Goal: Task Accomplishment & Management: Use online tool/utility

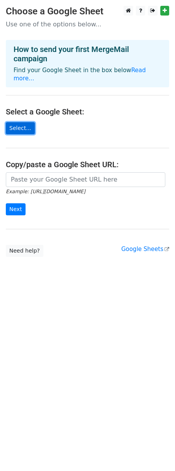
click at [24, 122] on link "Select..." at bounding box center [20, 128] width 29 height 12
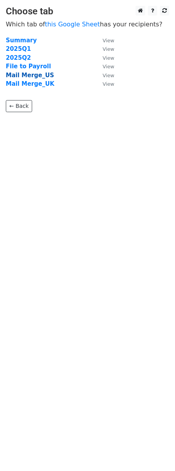
click at [40, 77] on strong "Mail Merge_US" at bounding box center [30, 75] width 48 height 7
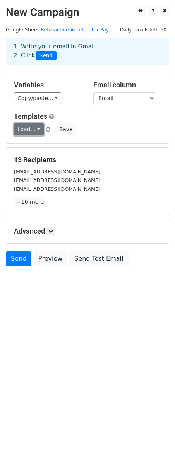
click at [36, 130] on link "Load..." at bounding box center [29, 129] width 30 height 12
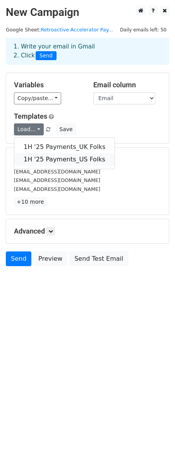
click at [43, 158] on link "1H '25 Payments_US Folks" at bounding box center [64, 159] width 100 height 12
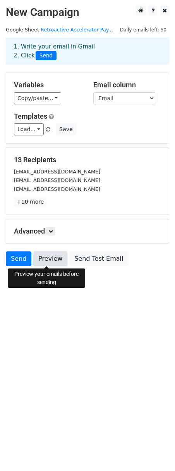
click at [45, 259] on link "Preview" at bounding box center [50, 258] width 34 height 15
click at [43, 258] on link "Preview" at bounding box center [50, 258] width 34 height 15
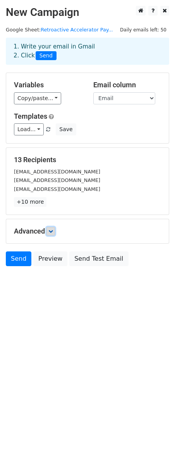
click at [52, 230] on icon at bounding box center [50, 231] width 5 height 5
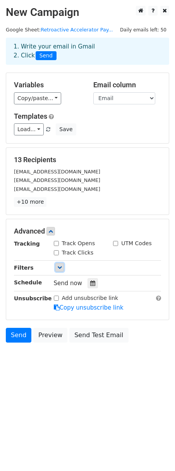
click at [59, 268] on icon at bounding box center [59, 267] width 5 height 5
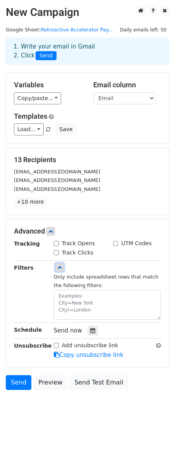
click at [60, 265] on icon at bounding box center [59, 267] width 5 height 5
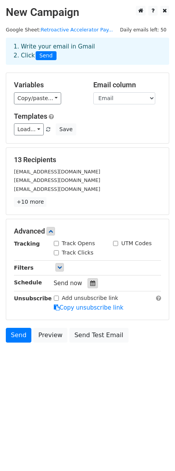
click at [90, 282] on icon at bounding box center [92, 283] width 5 height 5
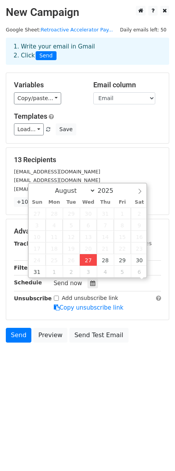
scroll to position [0, 0]
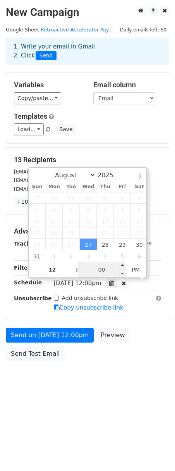
click at [109, 270] on input "00" at bounding box center [101, 270] width 47 height 16
type input "2025-08-27 12:05"
type input "05"
click at [123, 267] on span at bounding box center [122, 266] width 5 height 8
type input "2025-08-27 12:10"
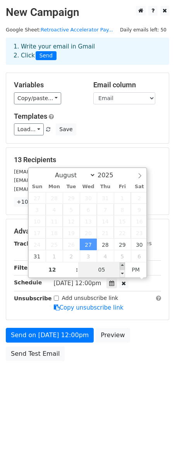
type input "10"
click at [123, 267] on span at bounding box center [122, 266] width 5 height 8
type input "2025-08-27 12:15"
type input "15"
click at [123, 267] on span at bounding box center [122, 266] width 5 height 8
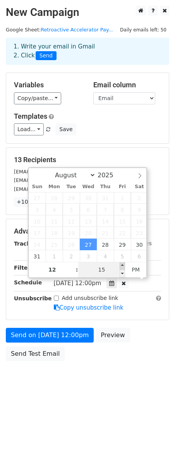
type input "2025-08-27 12:20"
type input "20"
click at [123, 267] on span at bounding box center [122, 266] width 5 height 8
type input "2025-08-27 12:25"
type input "25"
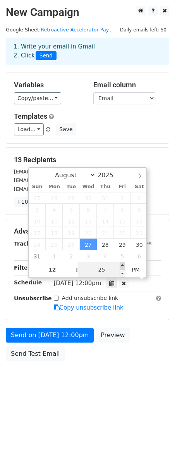
click at [123, 267] on span at bounding box center [122, 266] width 5 height 8
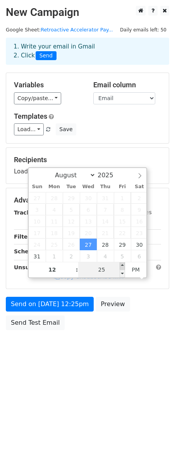
type input "2025-08-27 12:30"
type input "30"
click at [123, 267] on span at bounding box center [122, 266] width 5 height 8
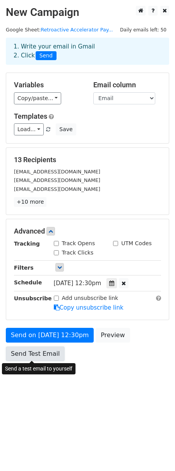
click at [38, 353] on link "Send Test Email" at bounding box center [35, 353] width 59 height 15
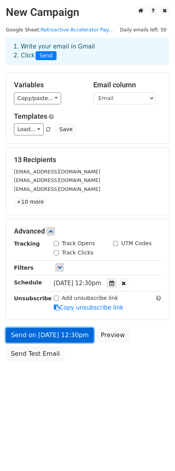
click at [63, 337] on link "Send on Aug 27 at 12:30pm" at bounding box center [50, 335] width 88 height 15
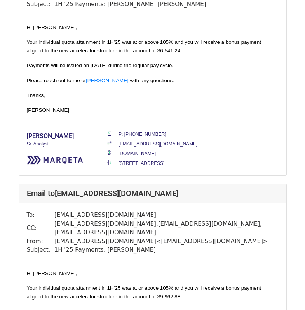
scroll to position [660, 0]
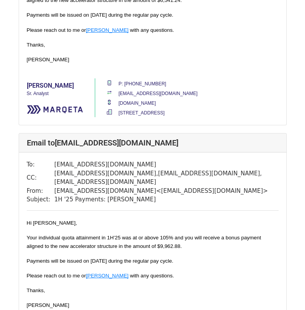
drag, startPoint x: 232, startPoint y: 291, endPoint x: 236, endPoint y: 289, distance: 4.5
click at [232, 291] on div "Hi Ginachukwu, Your individual quota attainment in 1H’25 was at or above 105% a…" at bounding box center [152, 271] width 251 height 106
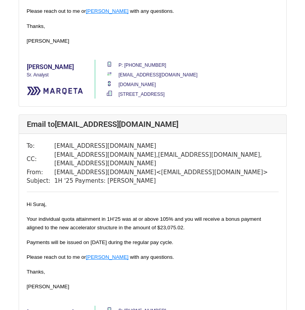
scroll to position [2900, 0]
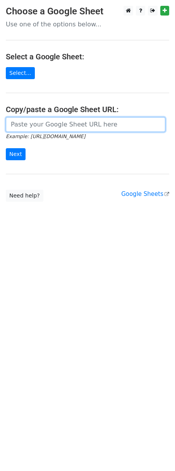
click at [35, 125] on input "url" at bounding box center [86, 124] width 160 height 15
paste input "https://docs.google.com/spreadsheets/d/1M9erPg9GFfKM-bYEvtYljP3taAxUb51Z-I9Sxt5…"
type input "https://docs.google.com/spreadsheets/d/1M9erPg9GFfKM-bYEvtYljP3taAxUb51Z-I9Sxt5…"
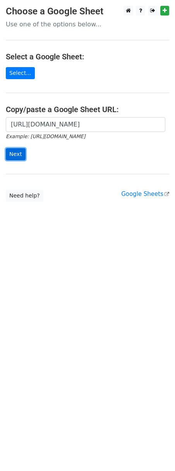
click at [15, 150] on input "Next" at bounding box center [16, 154] width 20 height 12
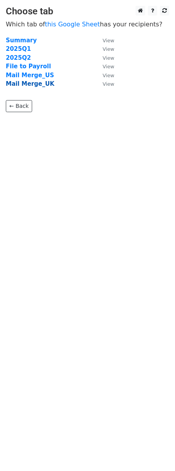
click at [44, 85] on strong "Mail Merge_UK" at bounding box center [30, 83] width 48 height 7
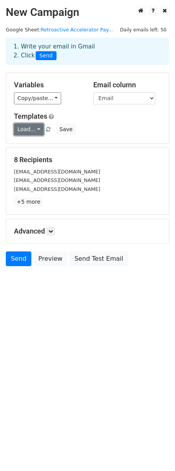
click at [33, 129] on link "Load..." at bounding box center [29, 129] width 30 height 12
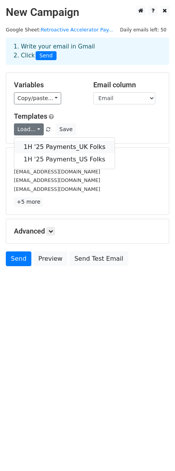
click at [44, 151] on link "1H '25 Payments_UK Folks" at bounding box center [64, 147] width 100 height 12
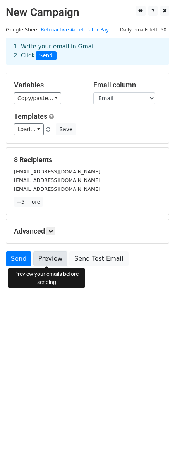
click at [53, 262] on link "Preview" at bounding box center [50, 258] width 34 height 15
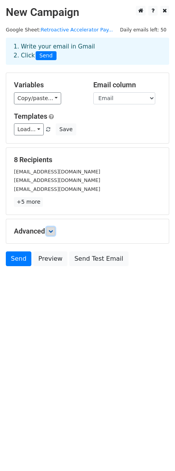
click at [55, 230] on link at bounding box center [51, 231] width 9 height 9
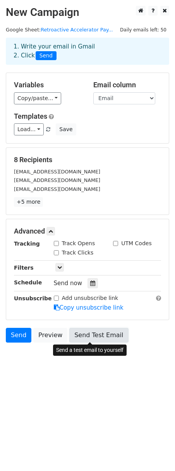
click at [84, 334] on link "Send Test Email" at bounding box center [98, 335] width 59 height 15
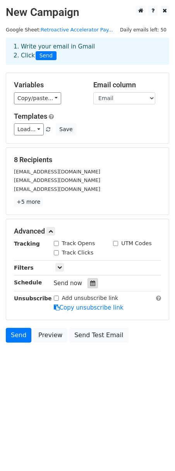
click at [90, 283] on icon at bounding box center [92, 283] width 5 height 5
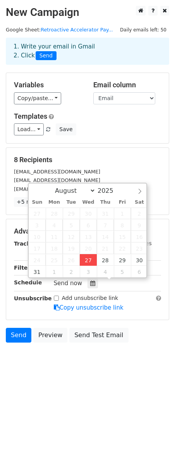
type input "2025-08-27 12:20"
type input "20"
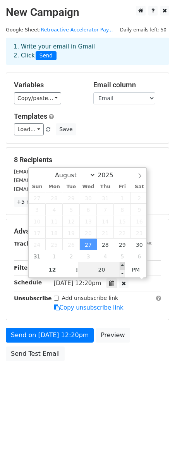
type input "2025-08-27 12:25"
type input "25"
click at [123, 265] on span at bounding box center [122, 266] width 5 height 8
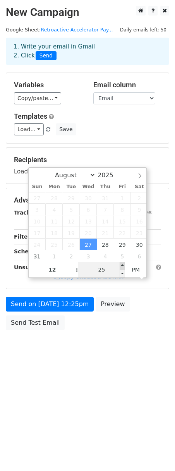
type input "2025-08-27 12:30"
type input "30"
click at [122, 264] on span at bounding box center [122, 266] width 5 height 8
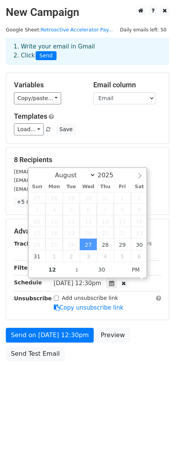
click at [131, 371] on body "New Campaign Daily emails left: 50 Google Sheet: Retroactive Accelerator Pay...…" at bounding box center [87, 201] width 175 height 390
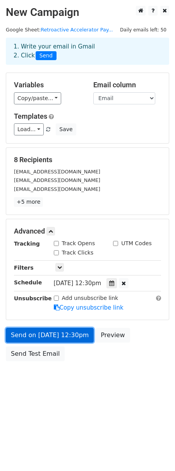
click at [44, 334] on link "Send on Aug 27 at 12:30pm" at bounding box center [50, 335] width 88 height 15
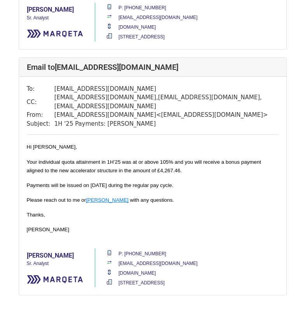
scroll to position [1711, 0]
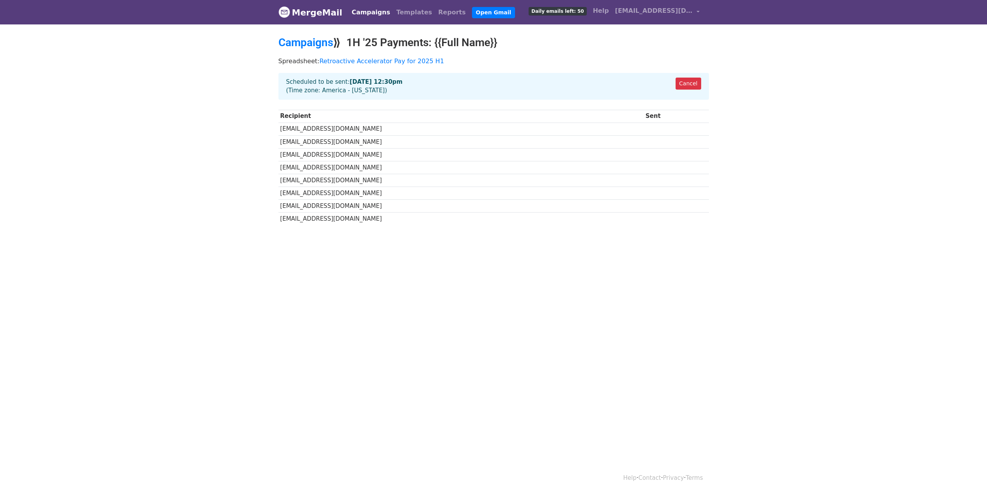
click at [367, 11] on link "Campaigns" at bounding box center [371, 13] width 45 height 16
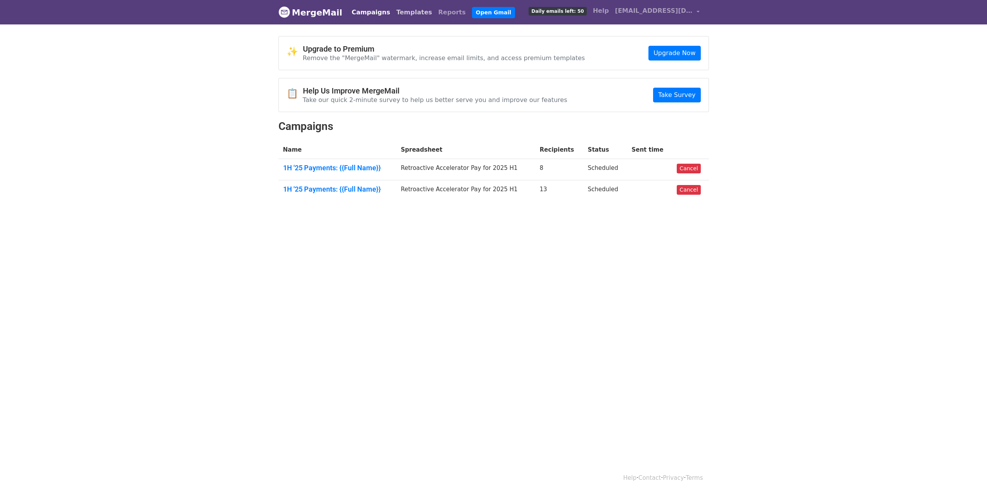
click at [397, 13] on link "Templates" at bounding box center [414, 13] width 42 height 16
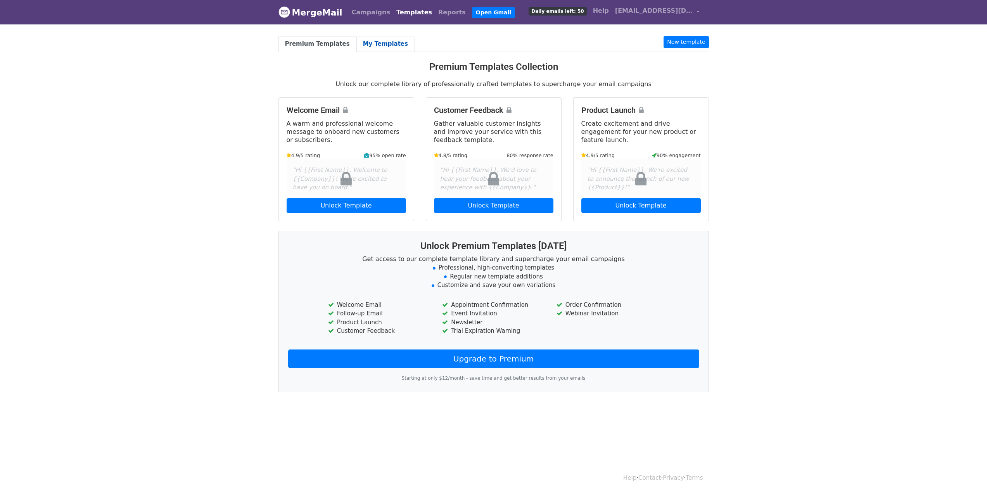
click at [379, 39] on link "My Templates" at bounding box center [386, 44] width 58 height 16
